Goal: Check status: Check status

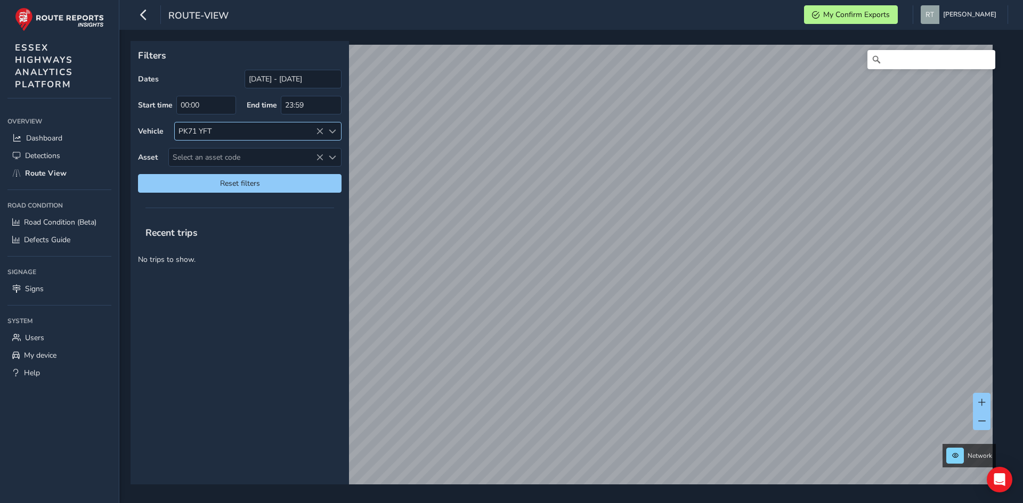
click at [319, 132] on icon at bounding box center [319, 131] width 7 height 7
